Goal: Transaction & Acquisition: Purchase product/service

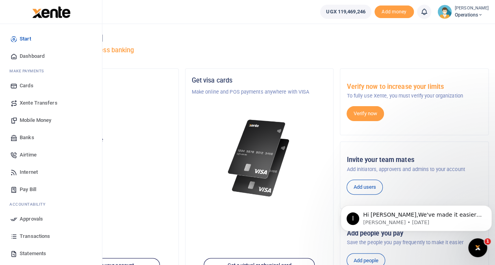
click at [26, 232] on link "Transactions" at bounding box center [50, 236] width 89 height 17
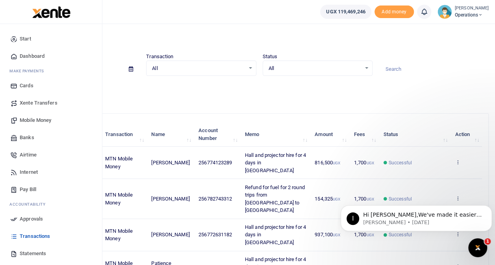
click at [35, 119] on span "Mobile Money" at bounding box center [35, 120] width 31 height 8
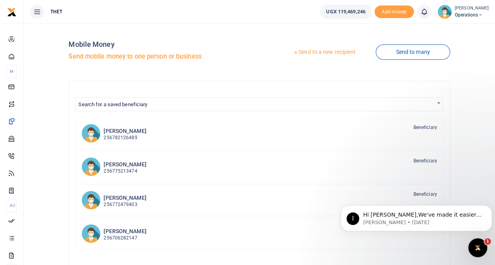
click at [311, 53] on link "Send to a new recipient" at bounding box center [324, 52] width 103 height 14
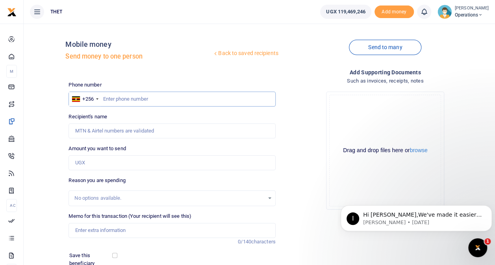
click at [126, 99] on input "text" at bounding box center [171, 99] width 207 height 15
type input "782126489"
type input "Vincent Kalungi Kawooya"
type input "782126489"
click at [98, 164] on input "Amount you want to send" at bounding box center [171, 162] width 207 height 15
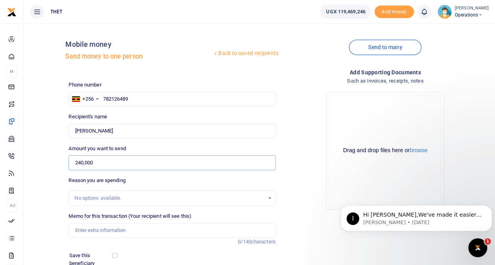
type input "240,000"
click at [52, 188] on div "Back to saved recipients Mobile money Send money to one person Send to many Pho…" at bounding box center [259, 176] width 465 height 292
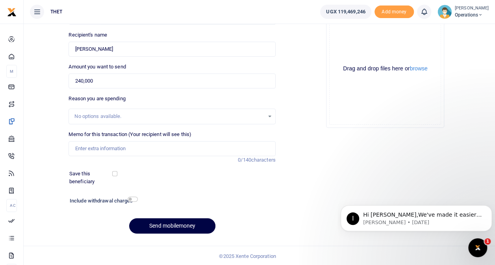
scroll to position [83, 0]
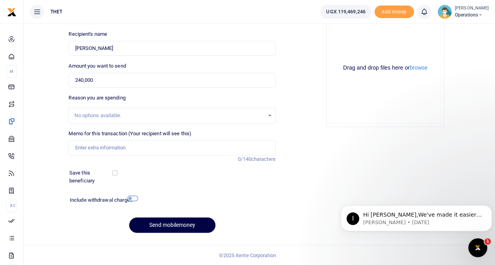
click at [130, 197] on input "checkbox" at bounding box center [133, 198] width 10 height 5
checkbox input "true"
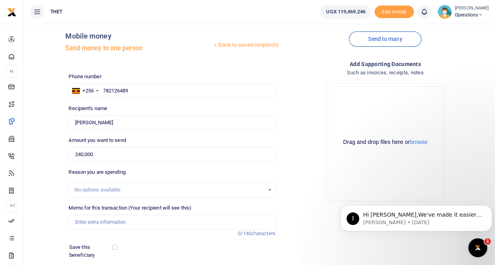
scroll to position [8, 0]
click at [101, 154] on input "240,000" at bounding box center [171, 155] width 207 height 15
type input "2"
type input "180,000"
click at [292, 170] on div "Drop your files here Drag and drop files here or browse Powered by Uppy" at bounding box center [385, 143] width 207 height 131
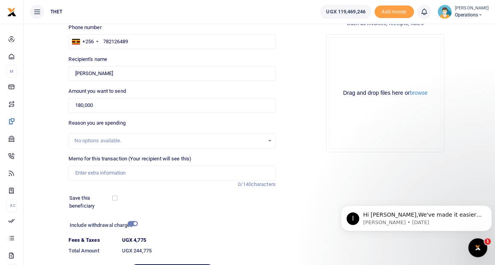
scroll to position [55, 0]
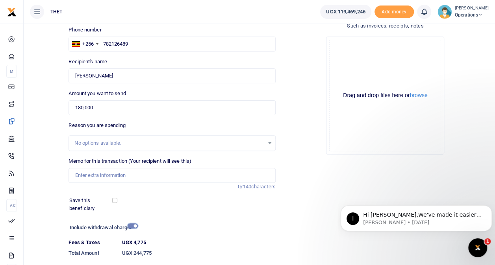
click at [131, 226] on input "checkbox" at bounding box center [133, 226] width 10 height 5
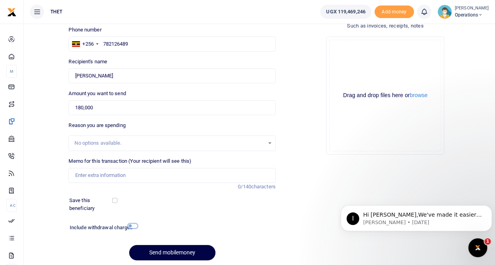
click at [130, 226] on input "checkbox" at bounding box center [133, 226] width 10 height 5
checkbox input "true"
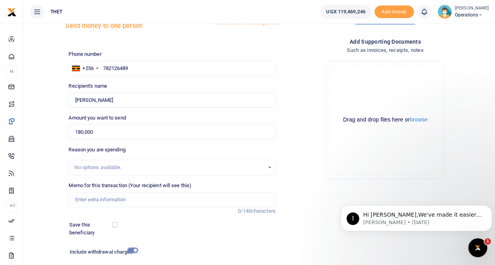
scroll to position [50, 0]
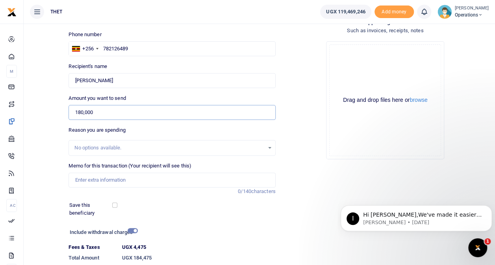
click at [111, 114] on input "180,000" at bounding box center [171, 112] width 207 height 15
type input "1"
type input "5,000,000"
click at [130, 229] on input "checkbox" at bounding box center [133, 230] width 10 height 5
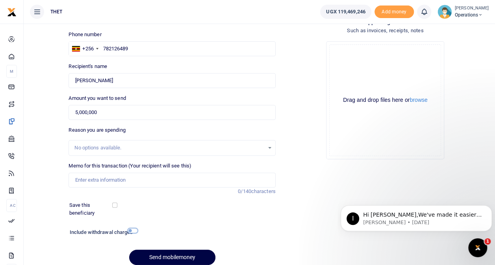
click at [130, 229] on input "checkbox" at bounding box center [133, 230] width 10 height 5
checkbox input "true"
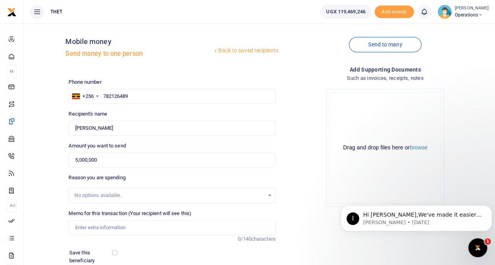
scroll to position [2, 0]
click at [463, 14] on span "Operations" at bounding box center [472, 14] width 34 height 7
click at [451, 55] on link "Logout" at bounding box center [473, 57] width 62 height 11
